Goal: Task Accomplishment & Management: Use online tool/utility

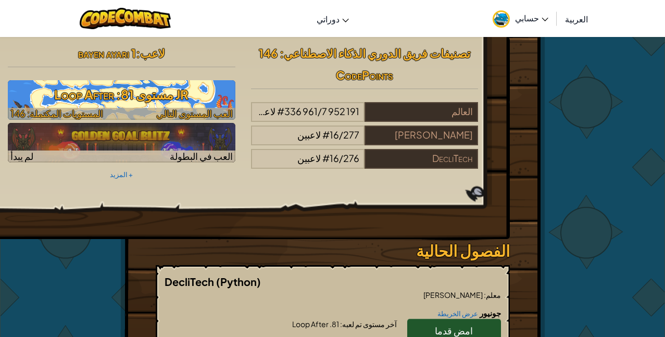
click at [214, 108] on span "العب المستوى التالي" at bounding box center [194, 113] width 76 height 12
click at [215, 103] on h3 "JR مستوى 81: Loop After" at bounding box center [121, 94] width 227 height 23
click at [218, 113] on span "العب المستوى التالي" at bounding box center [194, 113] width 76 height 12
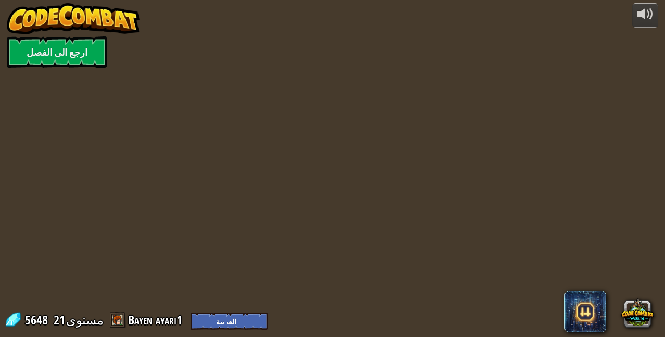
select select "ar"
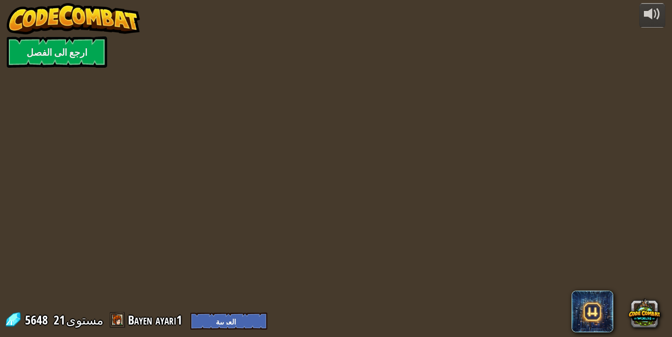
select select "ar"
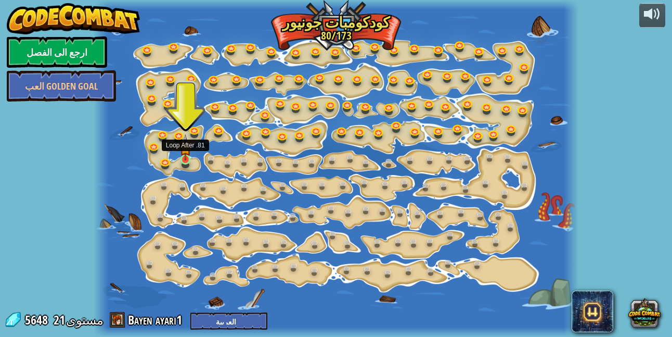
click at [182, 155] on img at bounding box center [185, 146] width 11 height 25
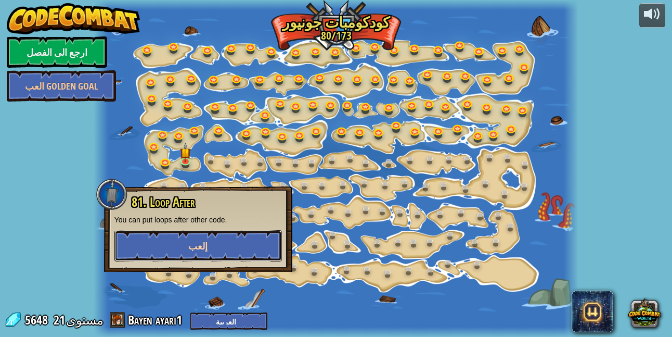
click at [201, 254] on button "إلعب" at bounding box center [198, 245] width 168 height 31
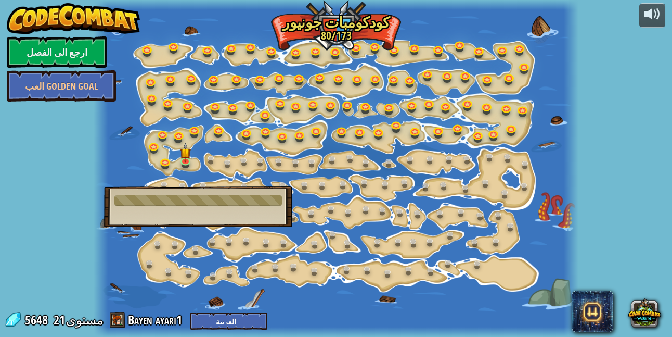
drag, startPoint x: 359, startPoint y: 68, endPoint x: 372, endPoint y: 143, distance: 76.1
click at [372, 143] on div at bounding box center [337, 168] width 486 height 337
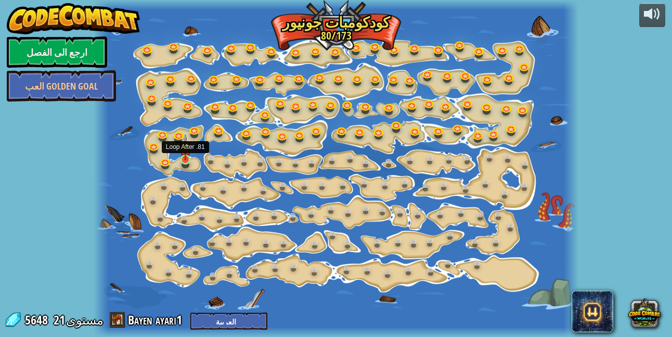
click at [181, 152] on img at bounding box center [185, 146] width 11 height 25
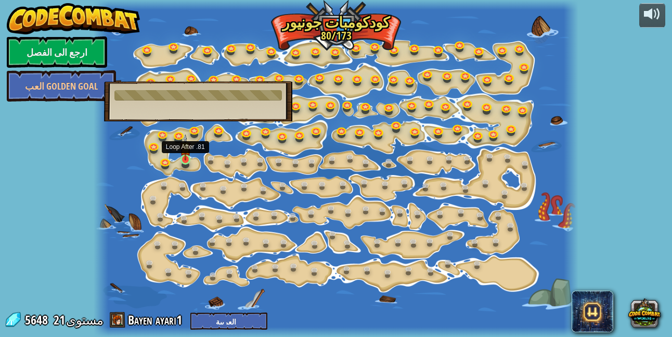
click at [187, 148] on img at bounding box center [185, 146] width 11 height 25
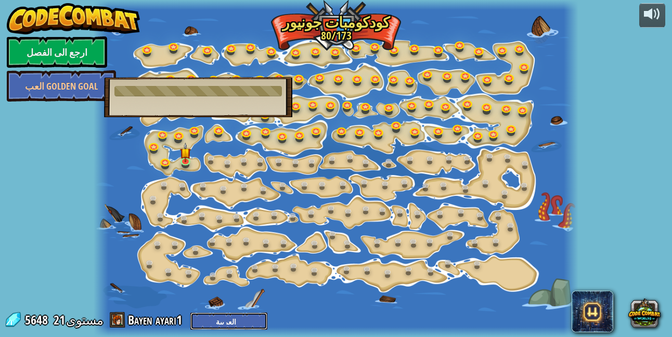
click at [243, 322] on select "English ([GEOGRAPHIC_DATA]) English ([GEOGRAPHIC_DATA]) 简体中文 繁體中文 русский españ…" at bounding box center [228, 320] width 77 height 17
click at [241, 322] on select "English ([GEOGRAPHIC_DATA]) English ([GEOGRAPHIC_DATA]) 简体中文 繁體中文 русский españ…" at bounding box center [228, 320] width 77 height 17
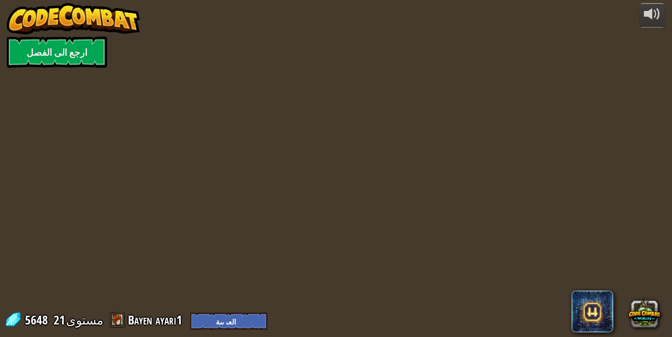
select select "ar"
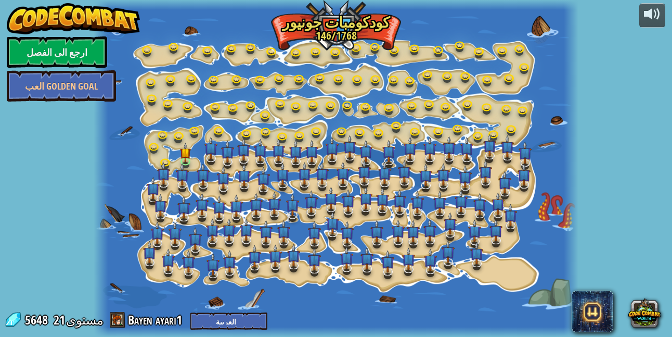
select select "ar"
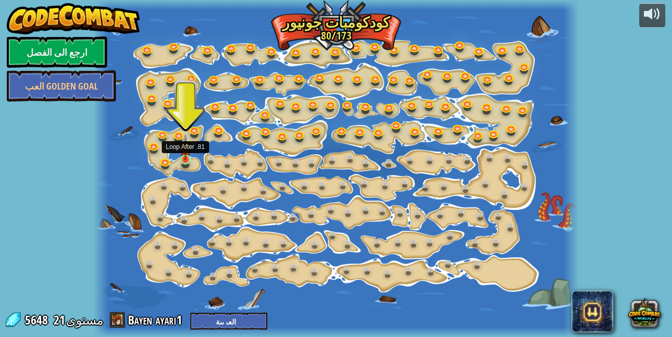
click at [181, 157] on img at bounding box center [185, 146] width 11 height 25
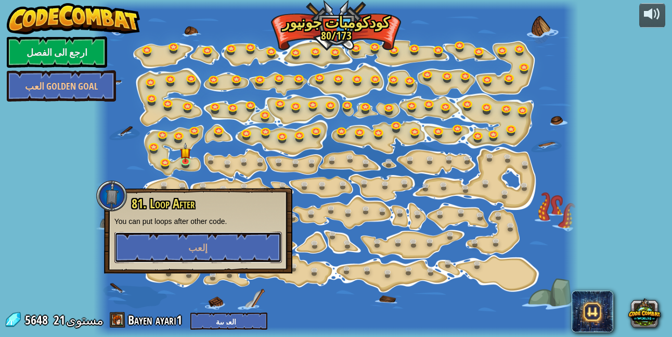
drag, startPoint x: 183, startPoint y: 249, endPoint x: 213, endPoint y: 188, distance: 68.0
click at [189, 217] on div "81. Loop After You can put loops after other code. إلعب" at bounding box center [198, 230] width 168 height 66
click at [161, 238] on button "إلعب" at bounding box center [198, 247] width 168 height 31
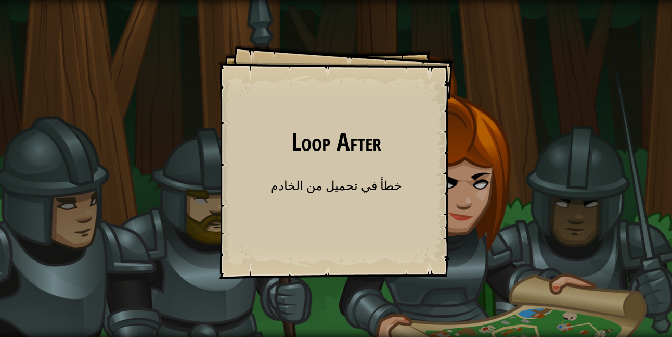
drag, startPoint x: 668, startPoint y: 252, endPoint x: 662, endPoint y: 202, distance: 50.2
click at [664, 212] on div "Loop After Goals Start Level خطأ في تحميل من الخادم تحتاج إلى اشتراك لتلعب هذا …" at bounding box center [336, 168] width 672 height 337
click at [372, 144] on h1 "Loop After" at bounding box center [335, 142] width 213 height 28
drag, startPoint x: 250, startPoint y: 249, endPoint x: 235, endPoint y: 237, distance: 18.5
click at [246, 246] on div "Loop After Goals Start Level خطأ في تحميل من الخادم تحتاج إلى اشتراك لتلعب هذا …" at bounding box center [336, 162] width 234 height 234
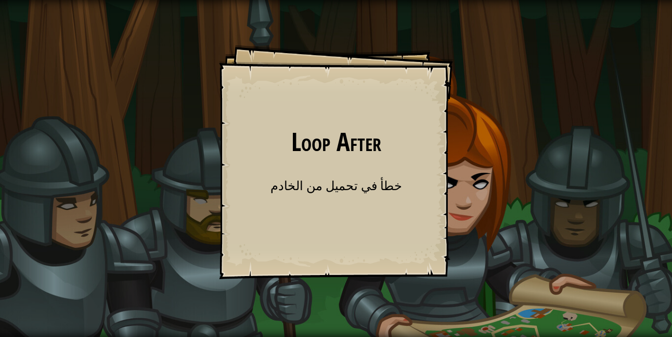
drag, startPoint x: 333, startPoint y: 336, endPoint x: 199, endPoint y: 149, distance: 230.2
click at [315, 281] on div "Loop After Goals Start Level خطأ في تحميل من الخادم تحتاج إلى اشتراك لتلعب هذا …" at bounding box center [336, 168] width 672 height 337
drag, startPoint x: 206, startPoint y: 177, endPoint x: 184, endPoint y: 76, distance: 103.2
click at [206, 145] on div "Loop After Goals Start Level خطأ في تحميل من الخادم تحتاج إلى اشتراك لتلعب هذا …" at bounding box center [336, 168] width 672 height 337
click at [177, 43] on div "Loop After Goals Start Level خطأ في تحميل من الخادم تحتاج إلى اشتراك لتلعب هذا …" at bounding box center [336, 168] width 672 height 337
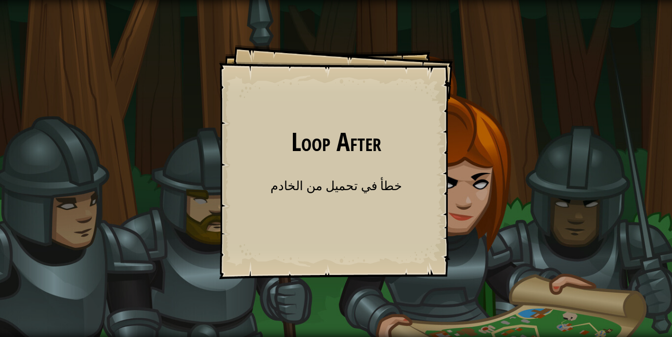
click at [178, 39] on div "Loop After Goals Start Level خطأ في تحميل من الخادم تحتاج إلى اشتراك لتلعب هذا …" at bounding box center [336, 168] width 672 height 337
drag, startPoint x: 185, startPoint y: 48, endPoint x: 182, endPoint y: 27, distance: 21.0
click at [185, 46] on div "Loop After Goals Start Level خطأ في تحميل من الخادم تحتاج إلى اشتراك لتلعب هذا …" at bounding box center [336, 168] width 672 height 337
drag, startPoint x: 380, startPoint y: 145, endPoint x: 389, endPoint y: 144, distance: 8.5
